Goal: Task Accomplishment & Management: Complete application form

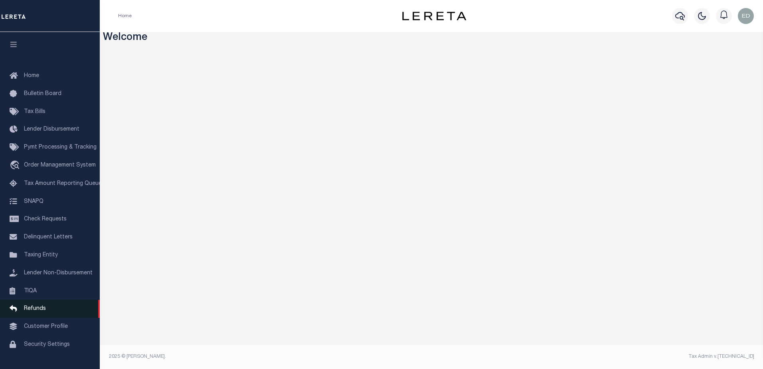
click at [34, 311] on span "Refunds" at bounding box center [35, 309] width 22 height 6
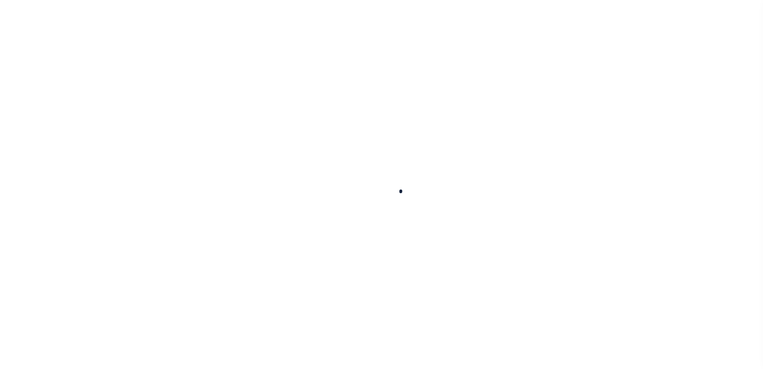
scroll to position [20, 0]
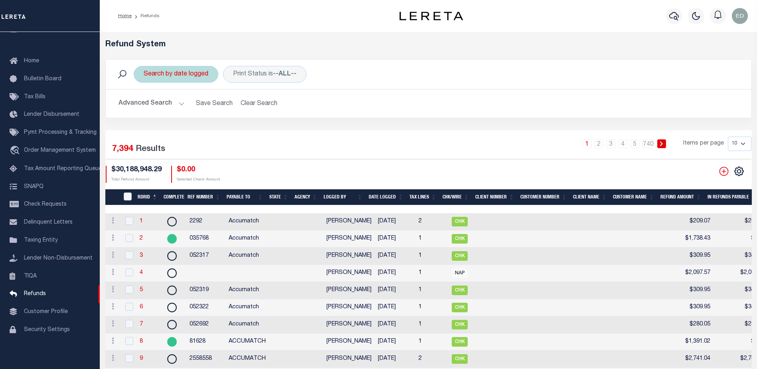
drag, startPoint x: 0, startPoint y: 0, endPoint x: 189, endPoint y: 73, distance: 202.9
click at [189, 73] on div "Search by date logged" at bounding box center [176, 74] width 85 height 17
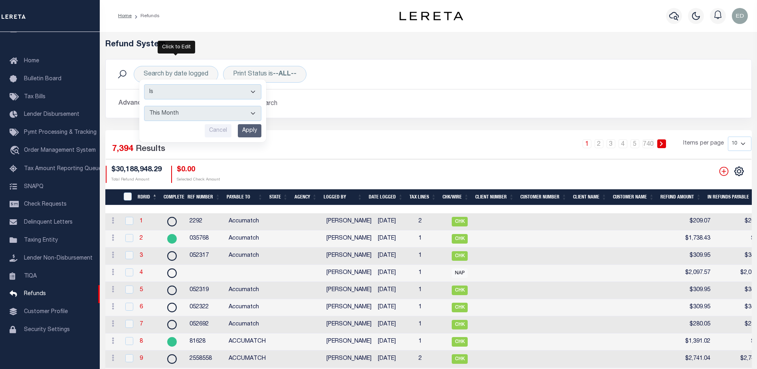
click at [256, 46] on h5 "Refund System" at bounding box center [428, 45] width 646 height 10
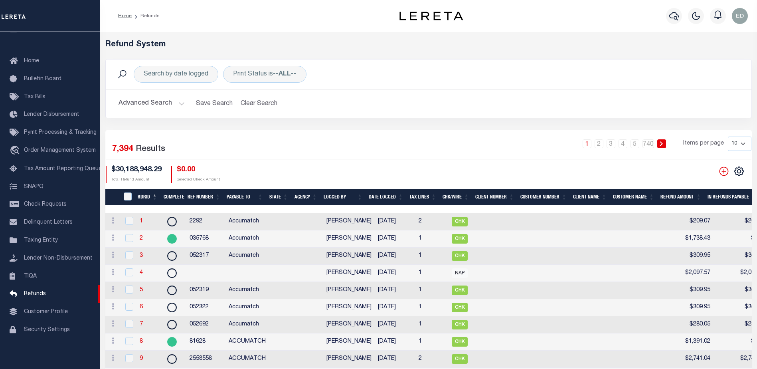
click at [178, 104] on button "Advanced Search" at bounding box center [151, 104] width 66 height 16
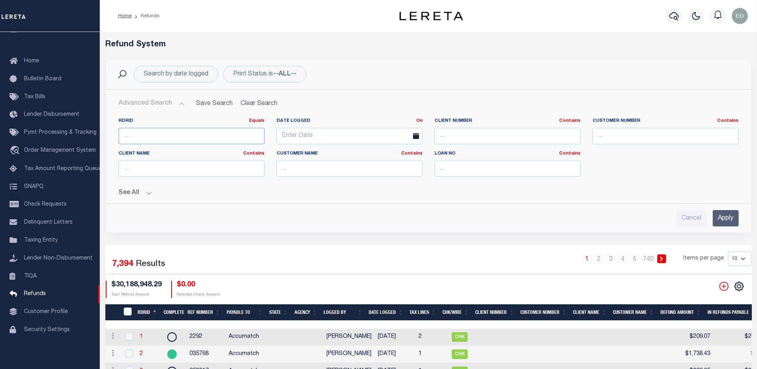
click at [164, 138] on input "number" at bounding box center [191, 136] width 146 height 16
type input "7381"
click at [734, 214] on input "Apply" at bounding box center [725, 218] width 26 height 16
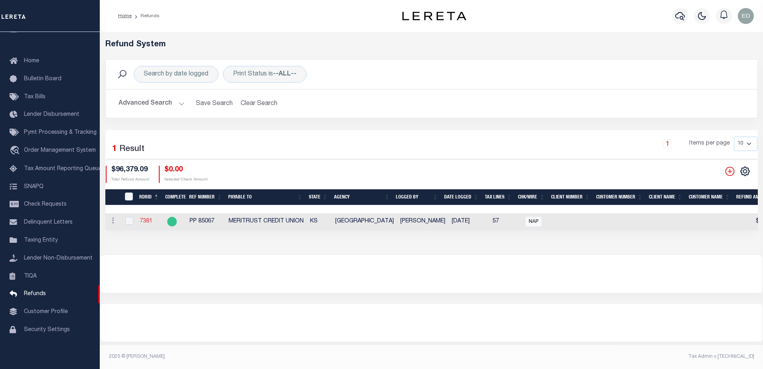
click at [146, 221] on link "7381" at bounding box center [146, 221] width 13 height 6
checkbox input "true"
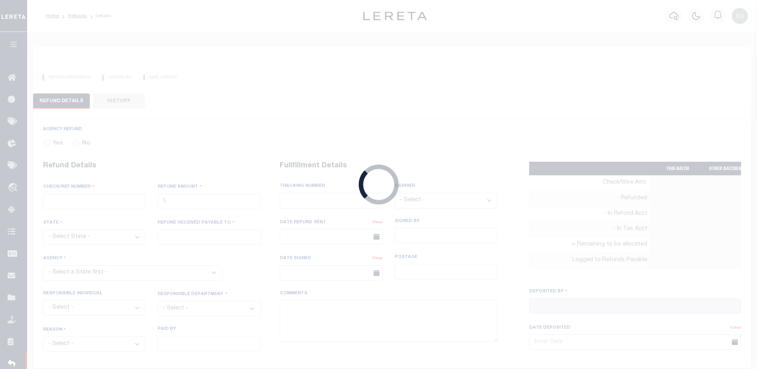
radio input "true"
type input "PP 85067"
type input "$96,379.09"
select select "KS"
type input "MERITRUST CREDIT UNION"
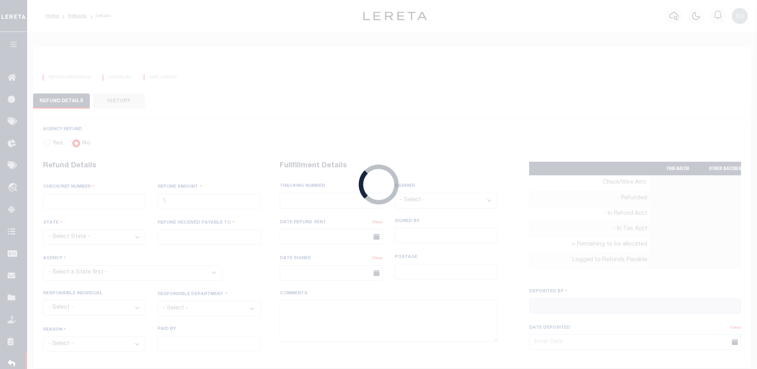
select select
select select "OTH"
select select "OVP"
type input "WIRED FUNDS"
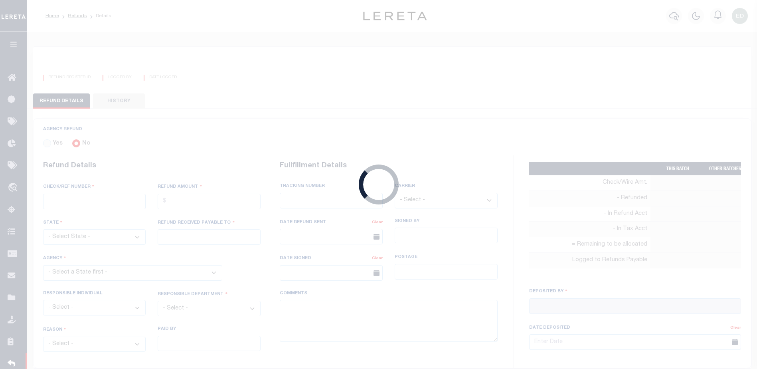
type input "07/22/2025"
type textarea "THIS IS FROM THE RFR REPORT. THESE FUNDS WERE WIRED BY MATTHEW URBINA"
type input "Martinez, Myrna"
type input "07/21/2025"
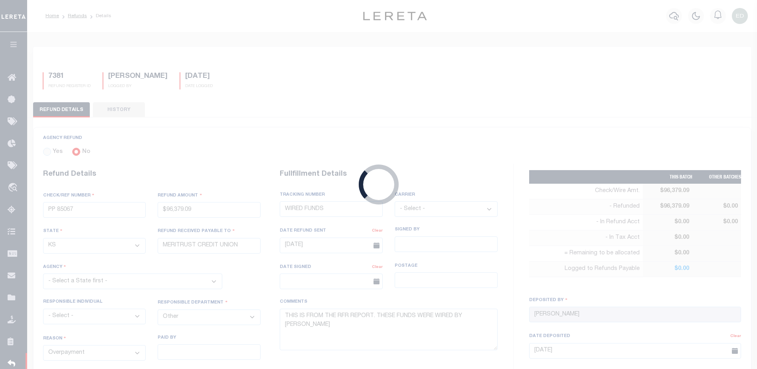
select select "2017300000"
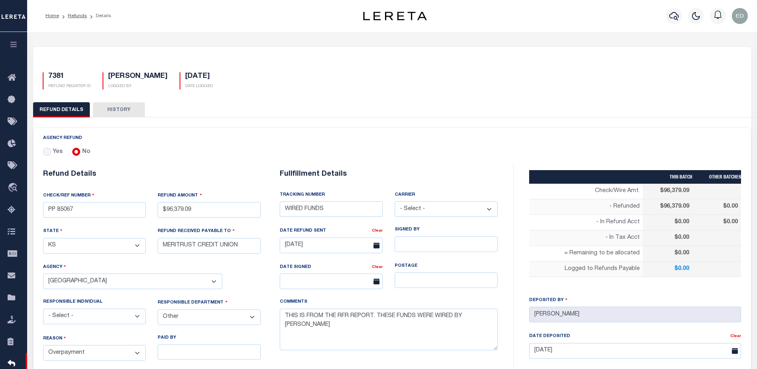
click at [74, 15] on link "Refunds" at bounding box center [77, 16] width 19 height 5
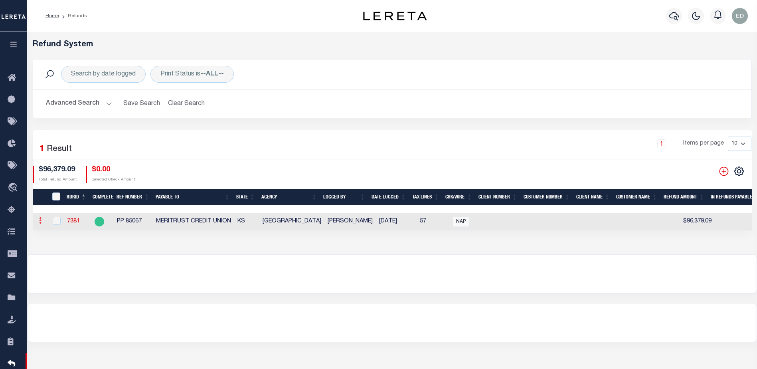
click at [43, 224] on link at bounding box center [40, 221] width 9 height 6
click at [134, 226] on td "PP 85067" at bounding box center [133, 221] width 39 height 17
checkbox input "true"
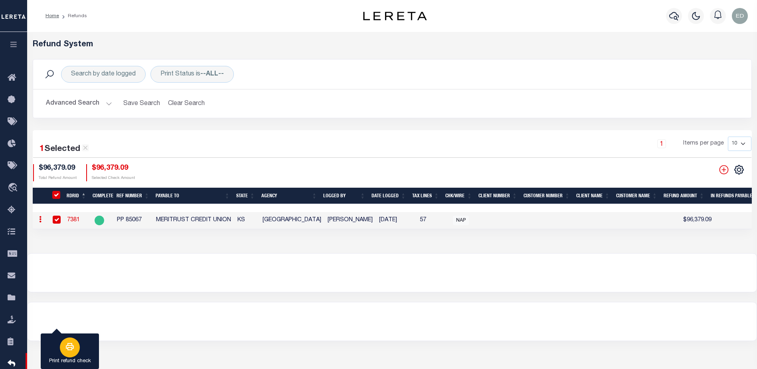
click at [66, 344] on icon "button" at bounding box center [70, 346] width 10 height 10
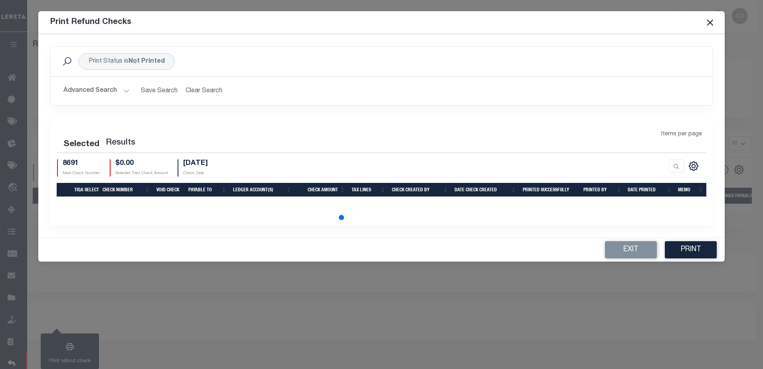
click at [598, 303] on div "Print Refund Checks Print Status is Not Printed Search Advanced Search Save Sea…" at bounding box center [381, 184] width 763 height 369
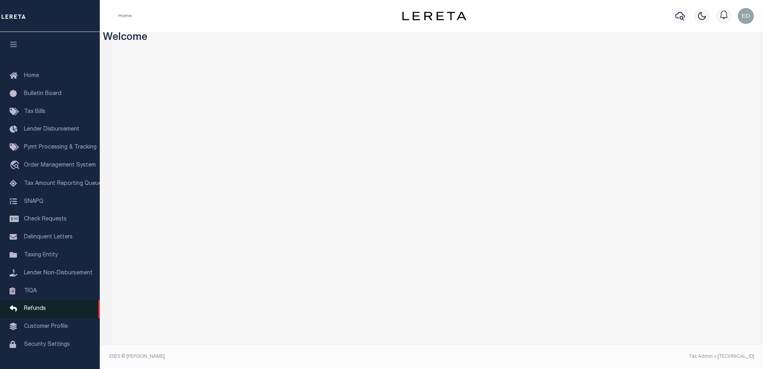
click at [39, 311] on span "Refunds" at bounding box center [35, 309] width 22 height 6
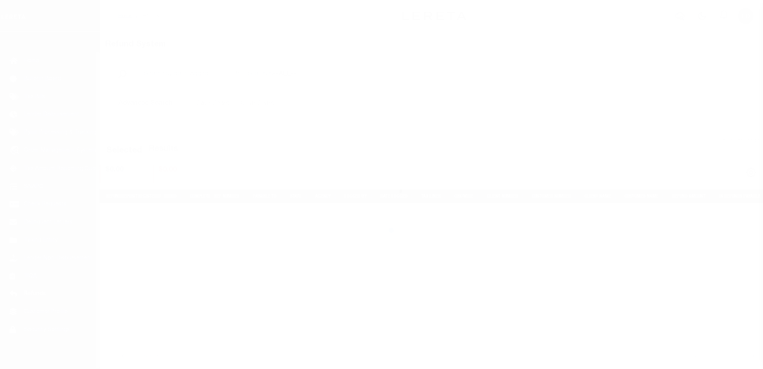
scroll to position [20, 0]
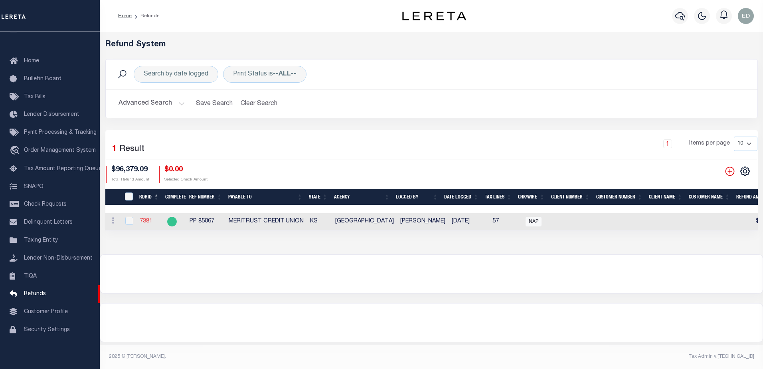
click at [149, 219] on link "7381" at bounding box center [146, 221] width 13 height 6
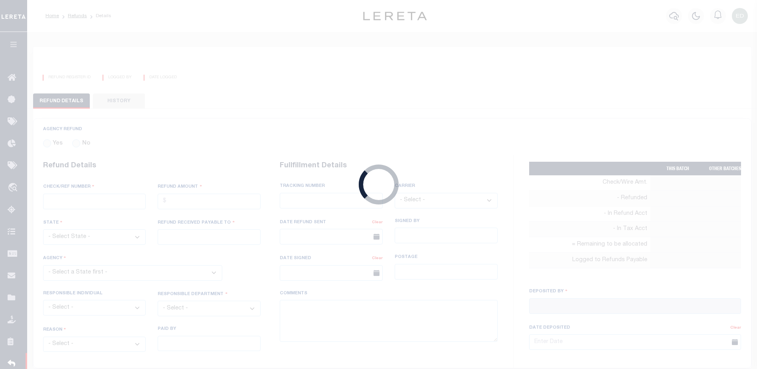
radio input "true"
type input "PP 85067"
type input "$96,379.09"
select select "KS"
type input "MERITRUST CREDIT UNION"
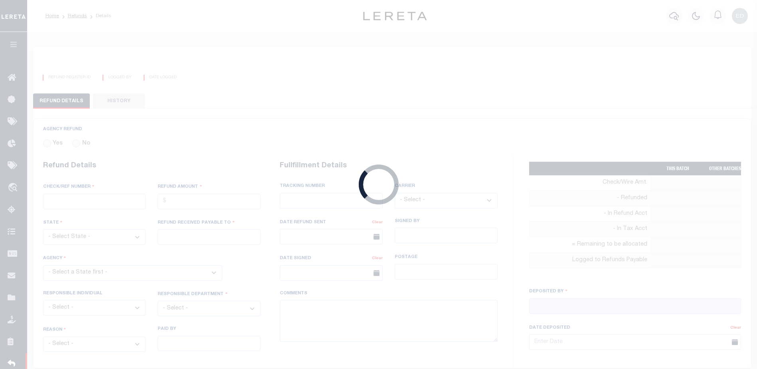
select select
select select "OTH"
select select "OVP"
type input "WIRED FUNDS"
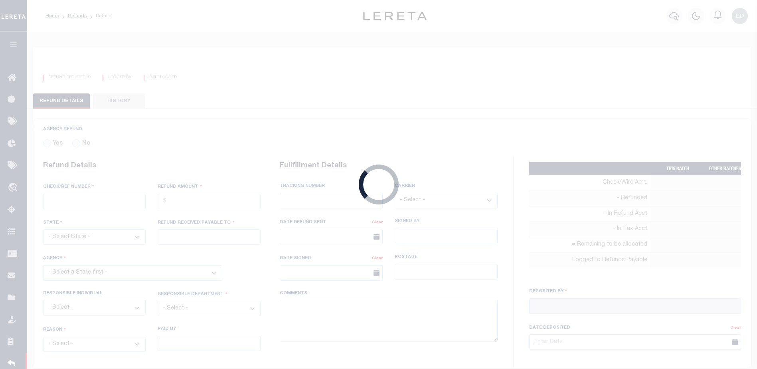
type input "07/22/2025"
type textarea "THIS IS FROM THE RFR REPORT. THESE FUNDS WERE WIRED BY MATTHEW URBINA"
type input "Martinez, Myrna"
type input "07/21/2025"
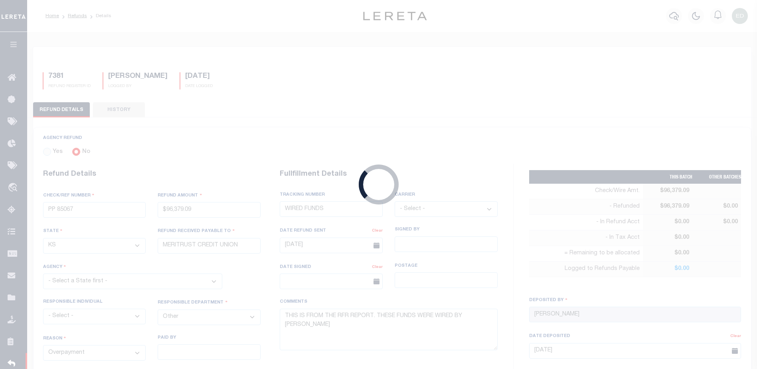
select select "2017300000"
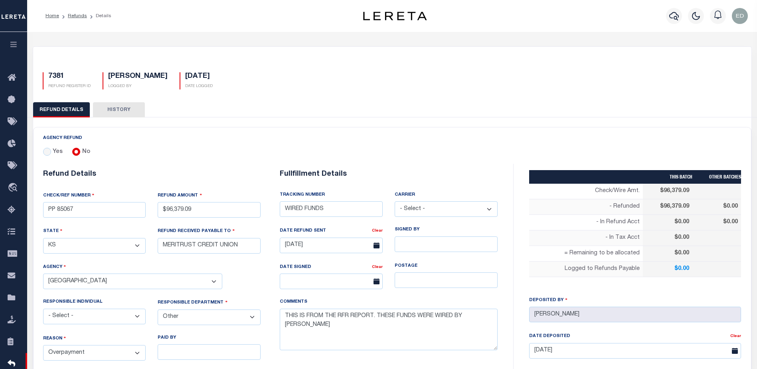
click at [181, 116] on div "REFUND DETAILS HISTORY" at bounding box center [392, 109] width 718 height 15
click at [79, 18] on link "Refunds" at bounding box center [77, 16] width 19 height 5
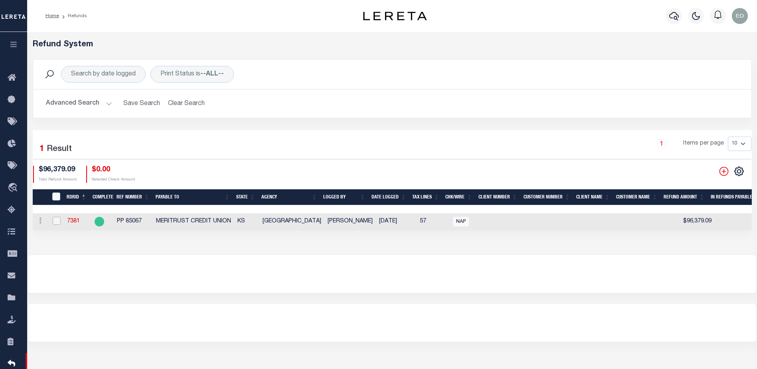
click at [56, 219] on input "checkbox" at bounding box center [57, 221] width 8 height 8
checkbox input "true"
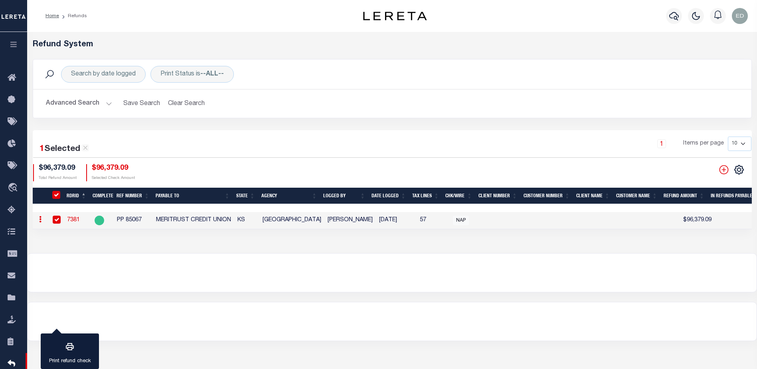
checkbox input "true"
click at [69, 346] on icon "button" at bounding box center [70, 346] width 8 height 7
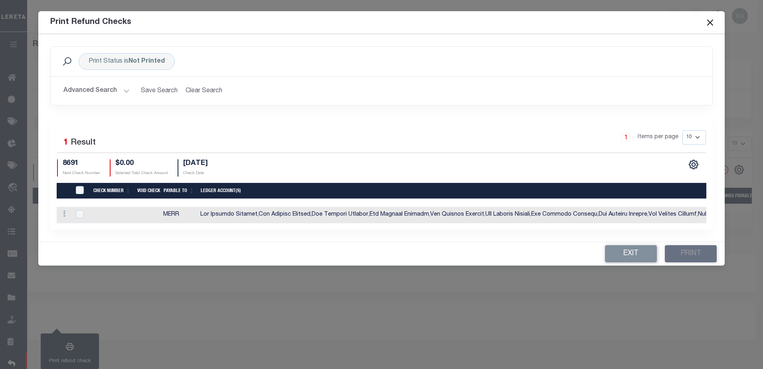
click at [712, 22] on button "Close" at bounding box center [709, 22] width 10 height 10
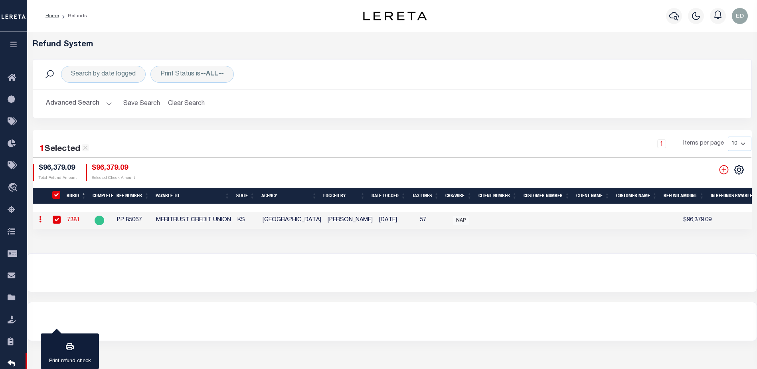
click at [696, 221] on td "$96,379.09" at bounding box center [690, 220] width 47 height 17
checkbox input "false"
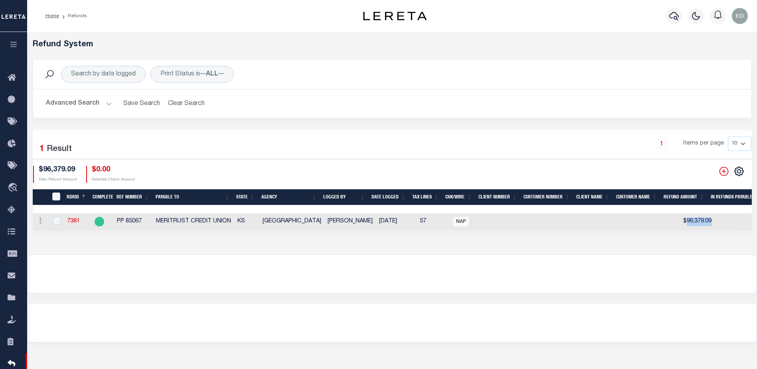
click at [696, 221] on td "$96,379.09" at bounding box center [690, 221] width 47 height 17
checkbox input "true"
click at [696, 221] on td "$96,379.09" at bounding box center [690, 221] width 47 height 17
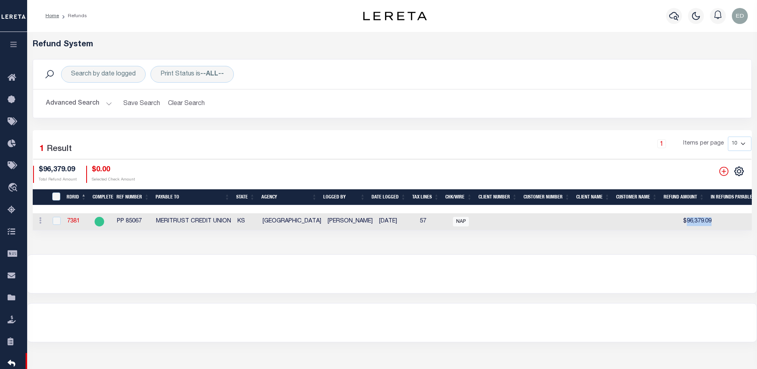
checkbox input "false"
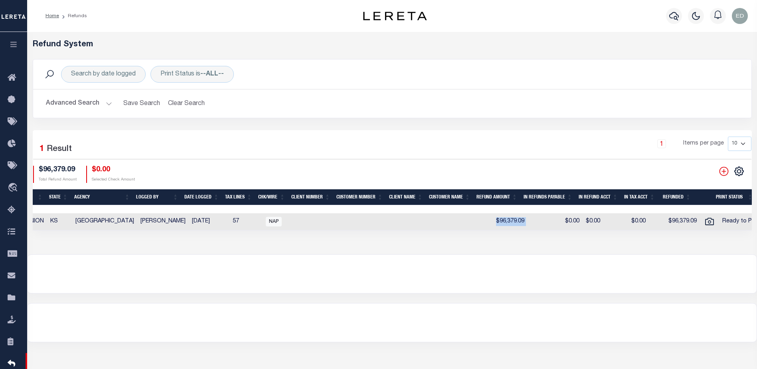
scroll to position [0, 191]
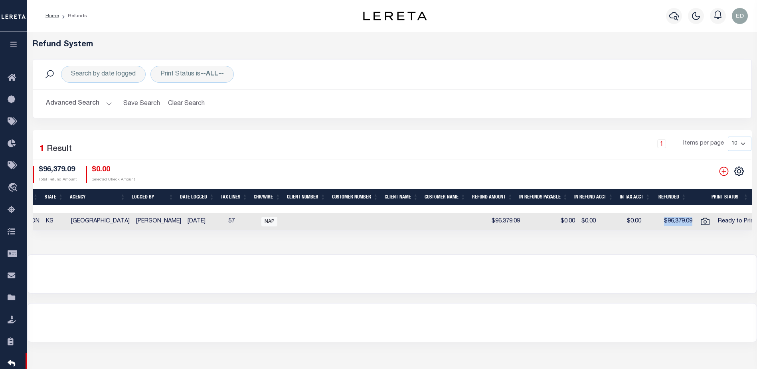
drag, startPoint x: 685, startPoint y: 220, endPoint x: 656, endPoint y: 220, distance: 29.1
click at [661, 220] on td "$96,379.09" at bounding box center [678, 221] width 35 height 17
checkbox input "true"
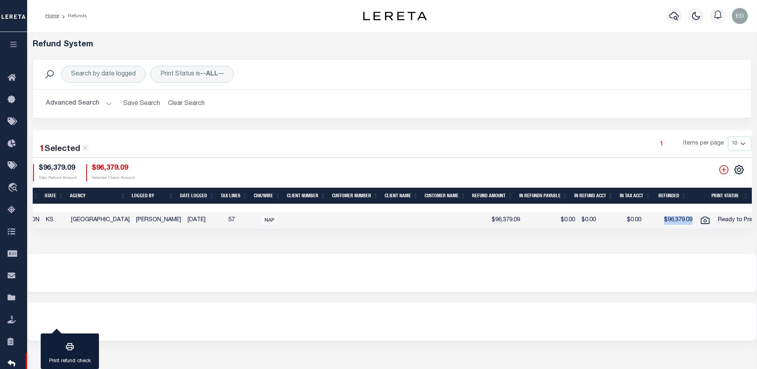
copy td "$96,379.09"
